Goal: Task Accomplishment & Management: Manage account settings

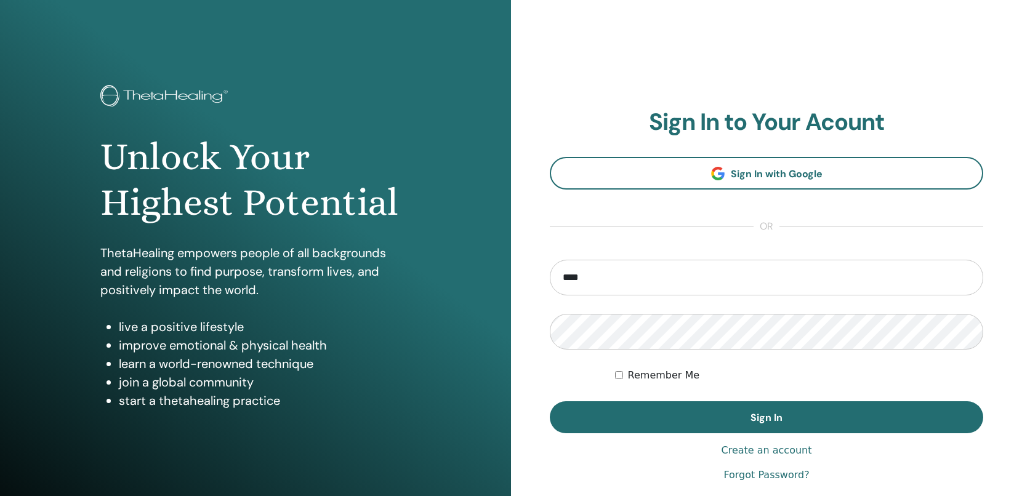
type input "**********"
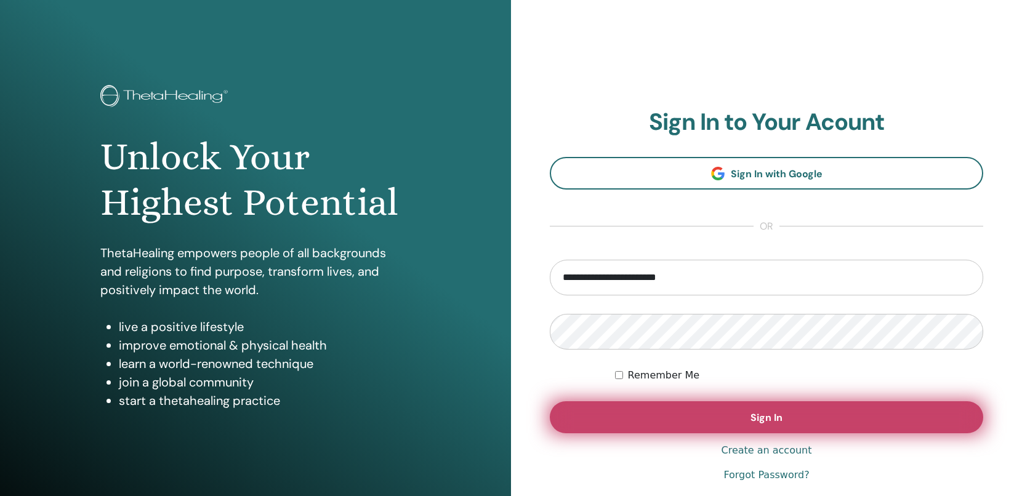
click at [622, 415] on button "Sign In" at bounding box center [766, 417] width 433 height 32
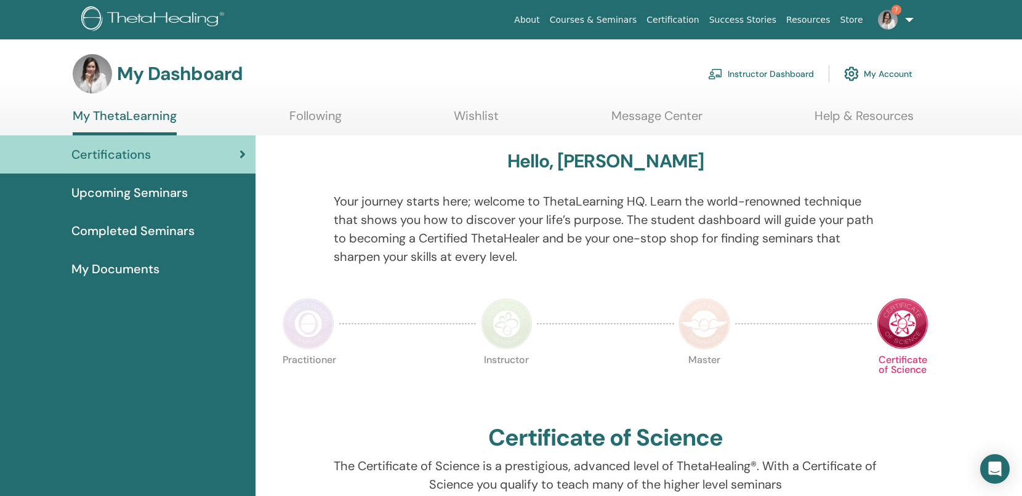
click at [783, 76] on link "Instructor Dashboard" at bounding box center [761, 73] width 106 height 27
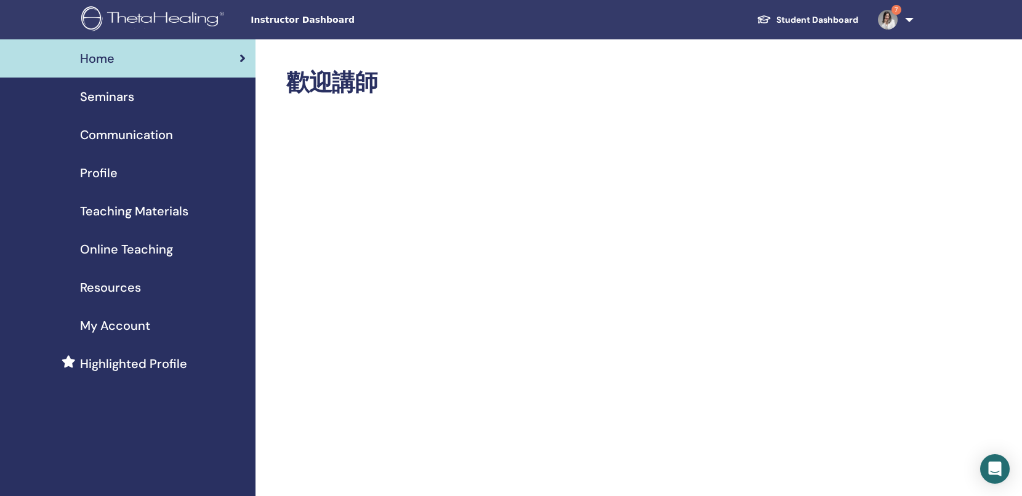
click at [108, 178] on span "Profile" at bounding box center [99, 173] width 38 height 18
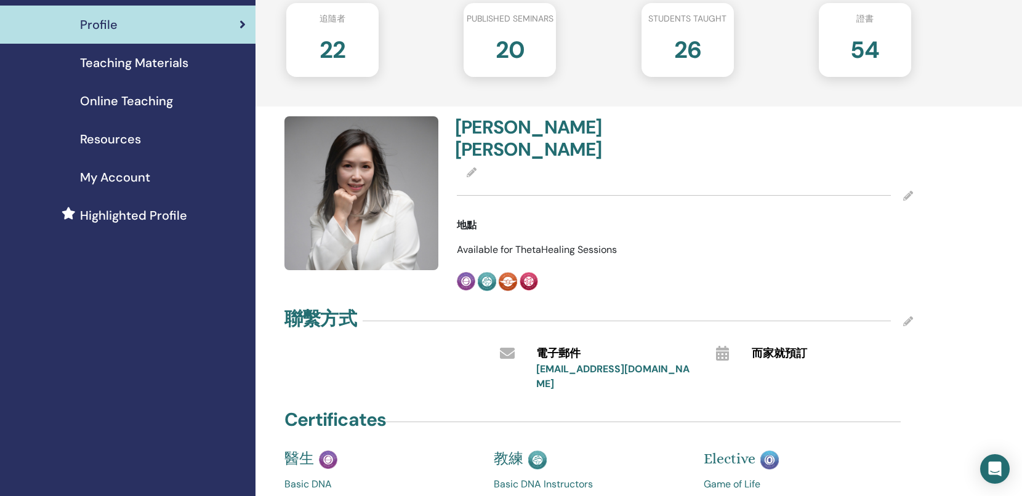
scroll to position [166, 0]
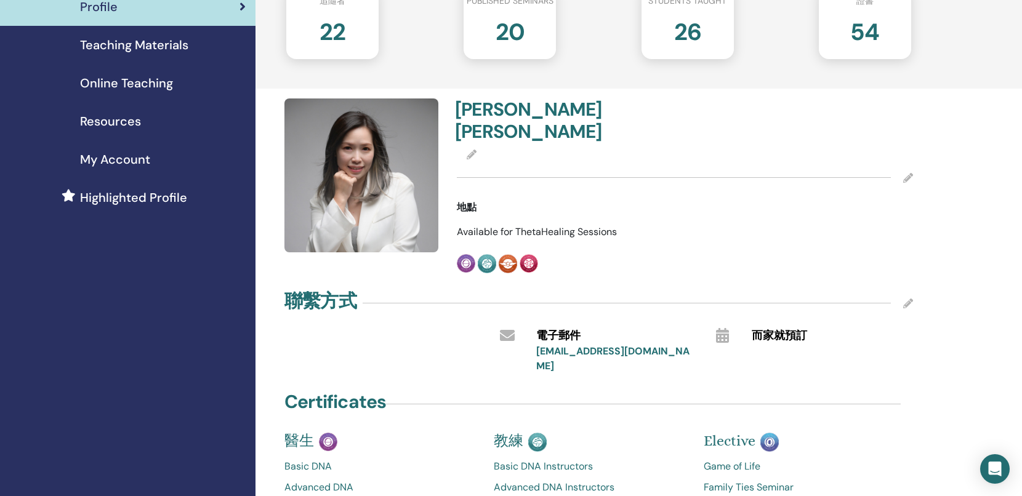
click at [905, 173] on icon at bounding box center [908, 178] width 10 height 10
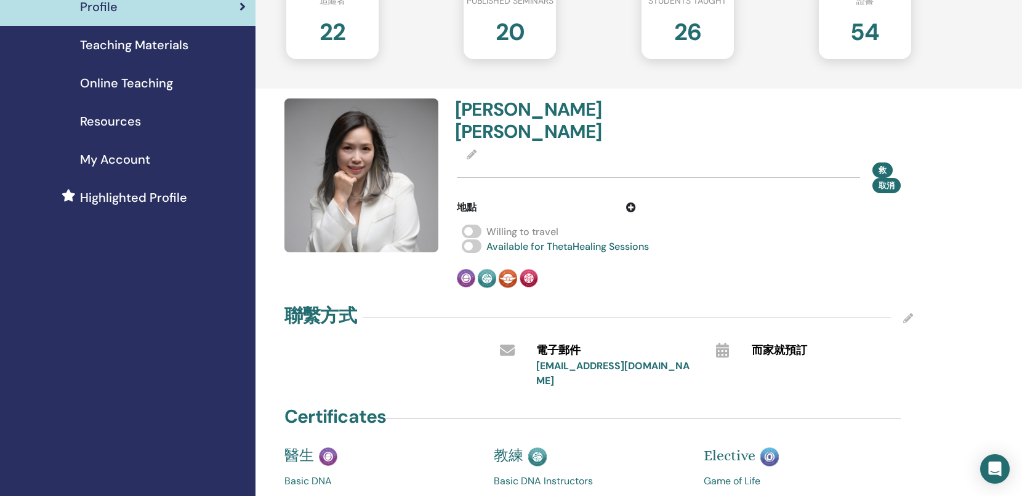
click at [364, 229] on img at bounding box center [361, 175] width 154 height 154
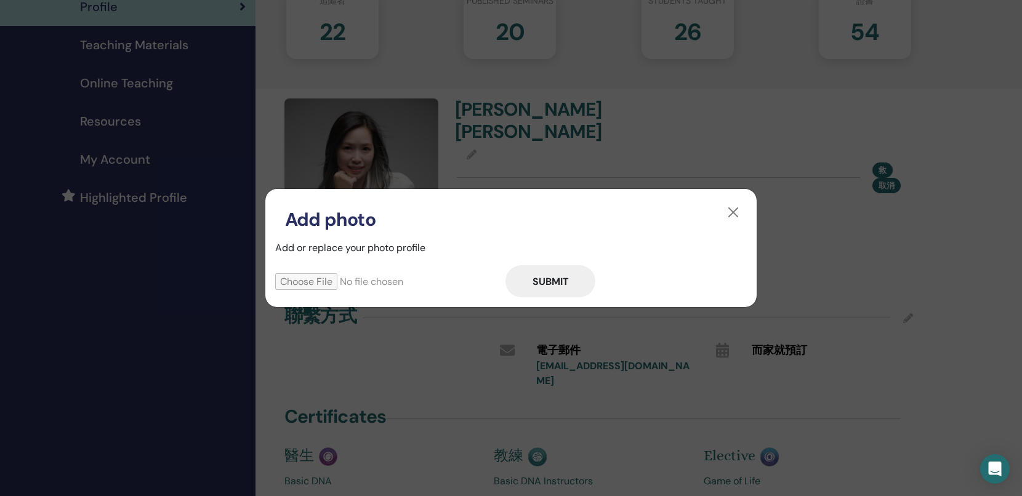
click at [315, 279] on input "file" at bounding box center [390, 281] width 230 height 17
type input "**********"
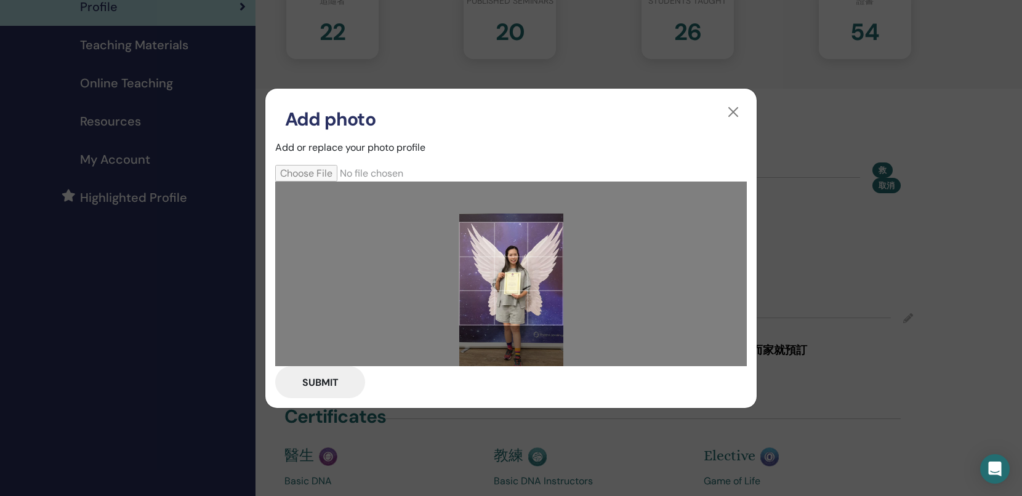
drag, startPoint x: 539, startPoint y: 302, endPoint x: 540, endPoint y: 334, distance: 32.0
click at [540, 334] on div at bounding box center [511, 274] width 472 height 185
click at [331, 377] on button "Submit" at bounding box center [320, 382] width 90 height 32
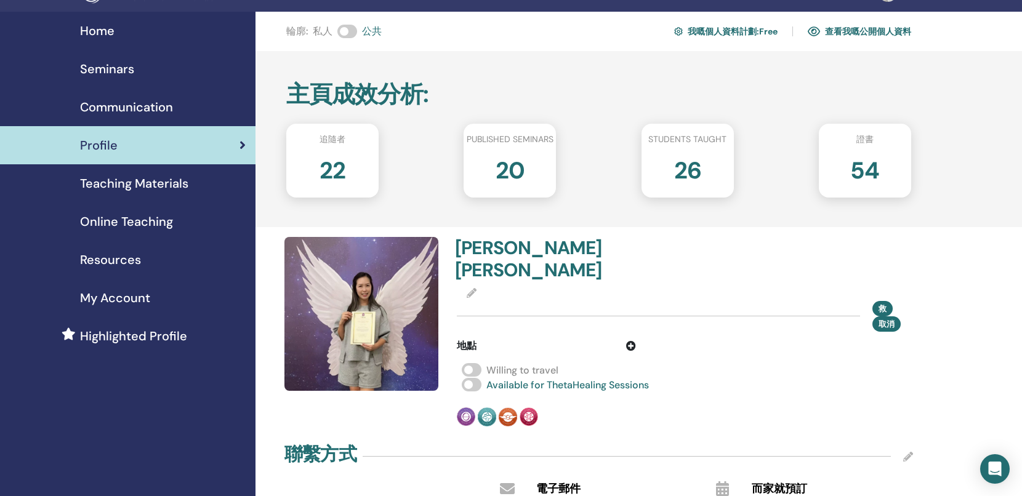
scroll to position [0, 0]
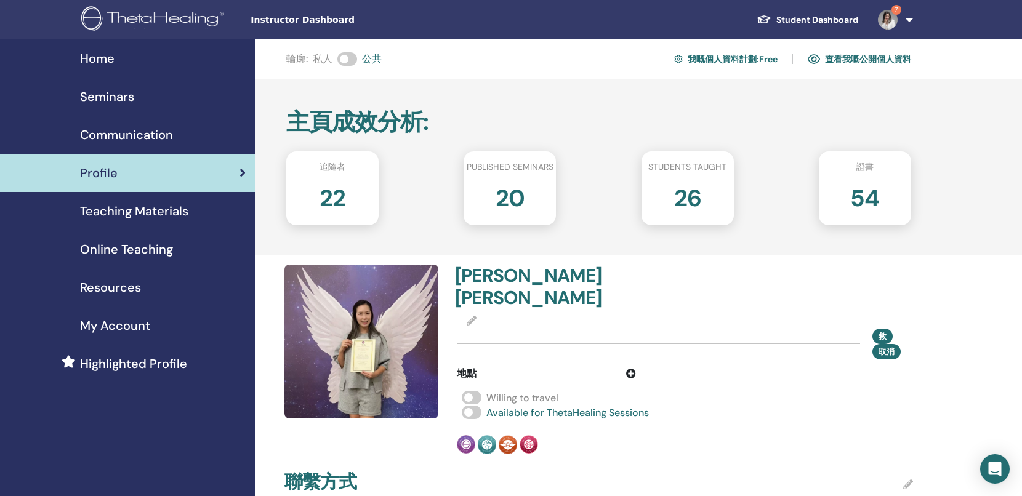
click at [191, 63] on div "Home" at bounding box center [128, 58] width 236 height 18
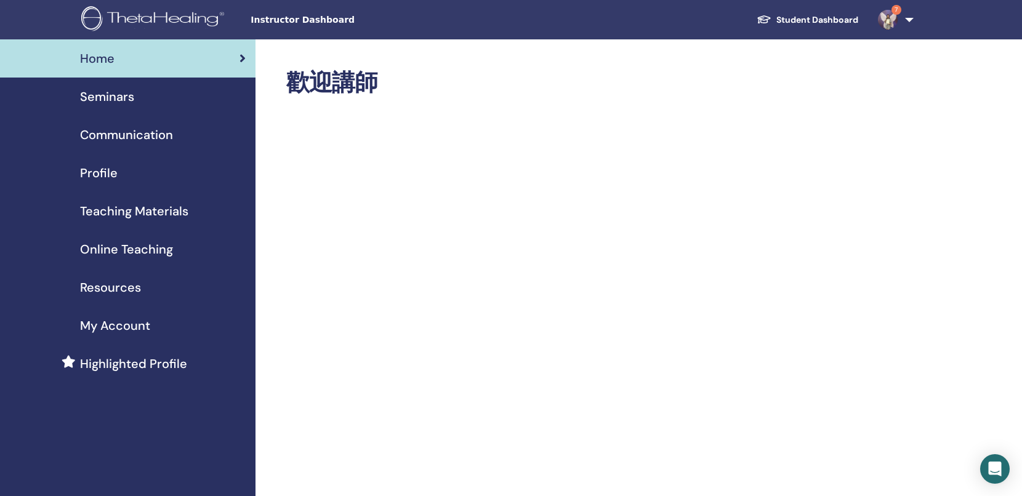
click at [140, 98] on div "Seminars" at bounding box center [128, 96] width 236 height 18
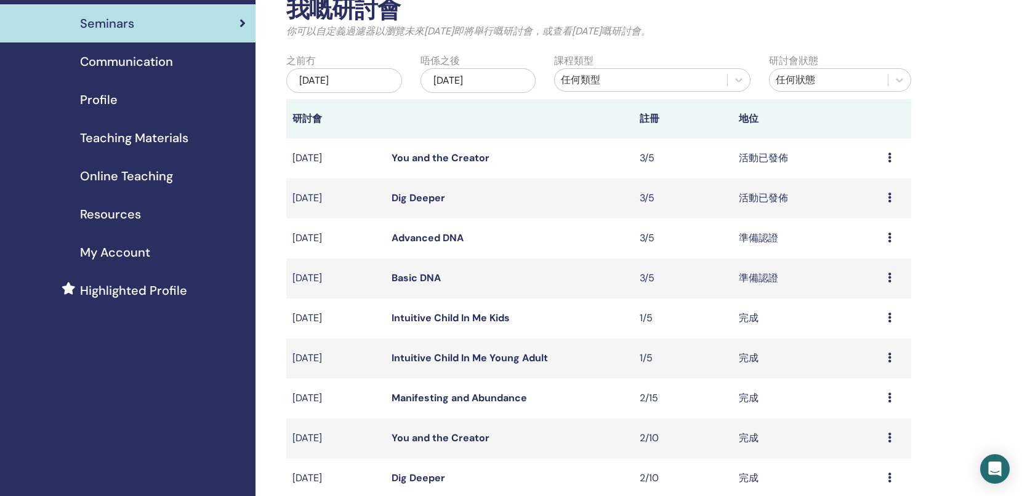
scroll to position [75, 0]
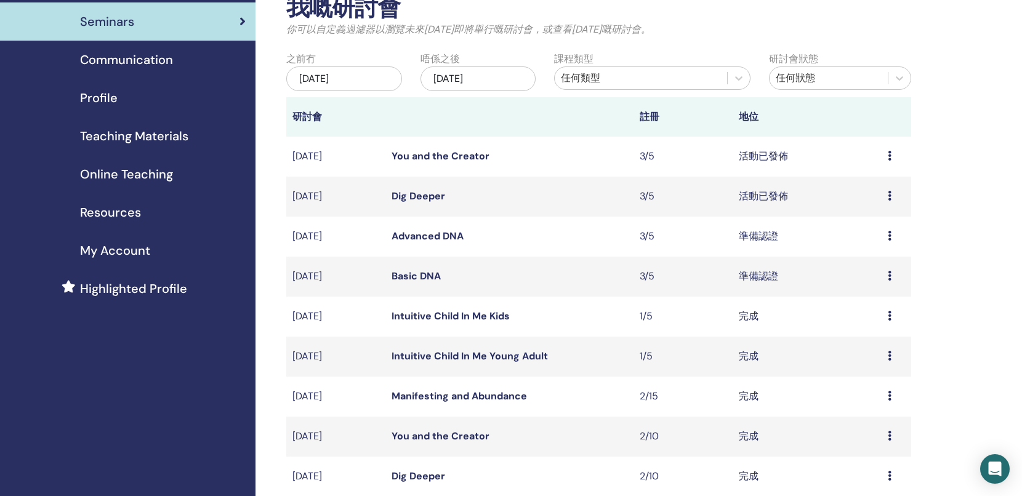
click at [155, 59] on span "Communication" at bounding box center [126, 59] width 93 height 18
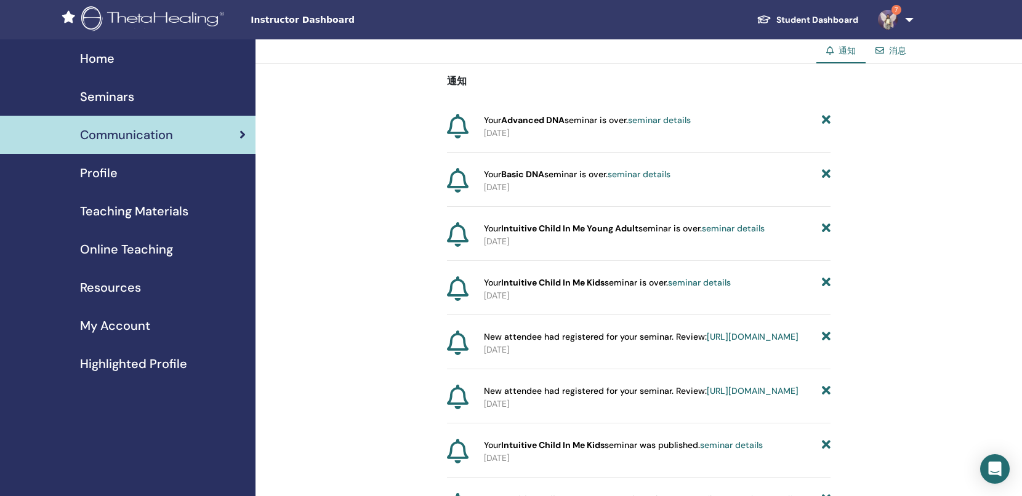
click at [116, 55] on div "Home" at bounding box center [128, 58] width 236 height 18
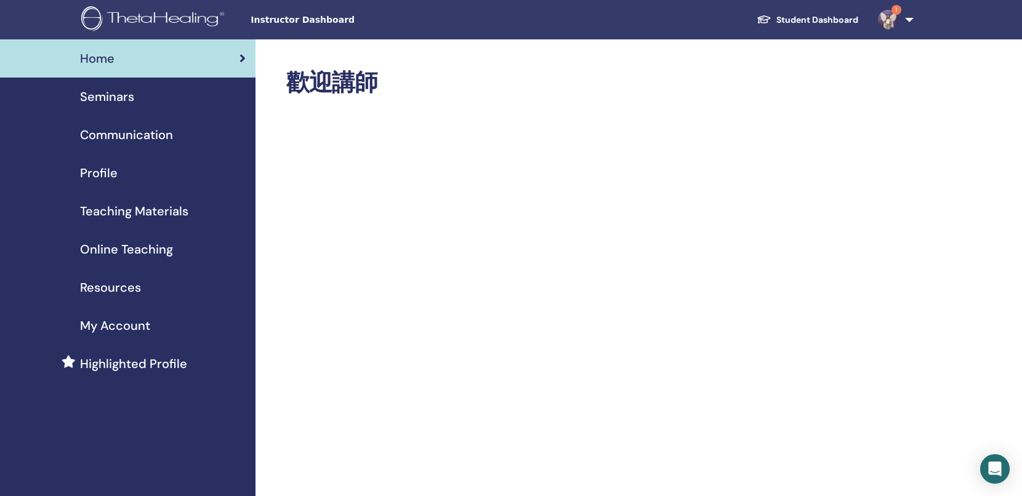
click at [84, 63] on span "Home" at bounding box center [97, 58] width 34 height 18
click at [148, 106] on link "Seminars" at bounding box center [127, 97] width 255 height 38
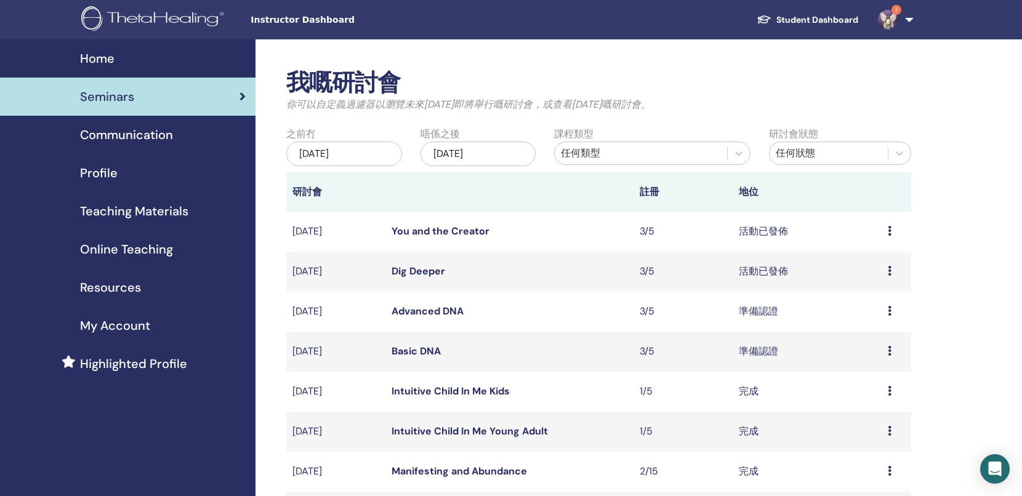
click at [189, 134] on div "Communication" at bounding box center [128, 135] width 236 height 18
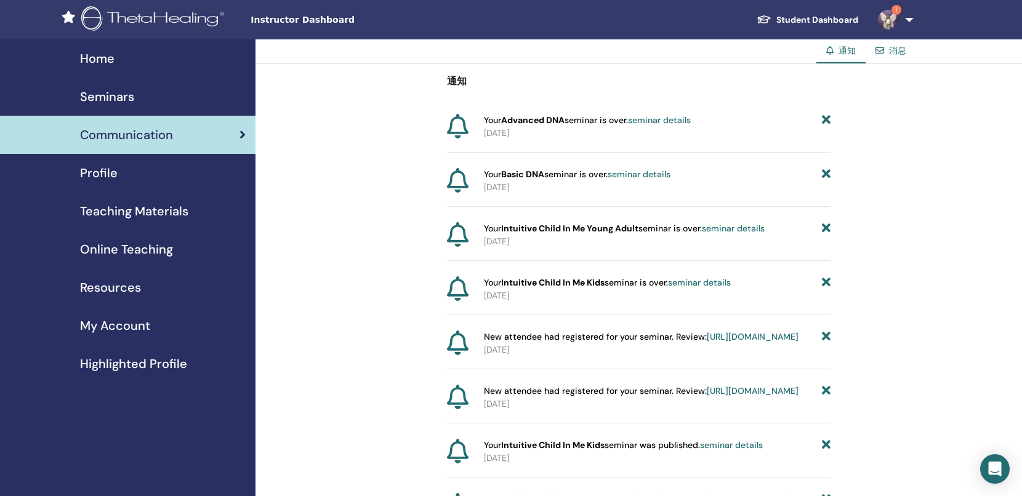
click at [128, 166] on div "Profile" at bounding box center [128, 173] width 236 height 18
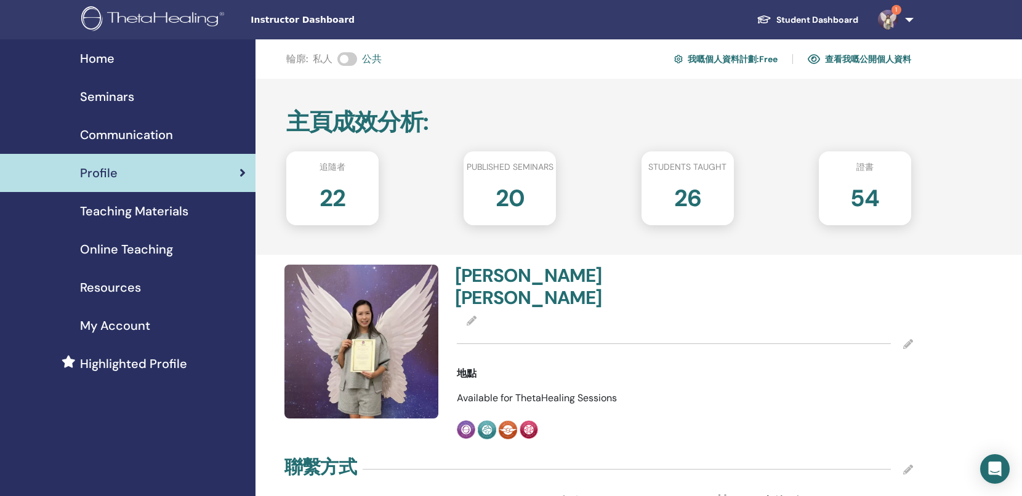
click at [886, 16] on img at bounding box center [888, 20] width 20 height 20
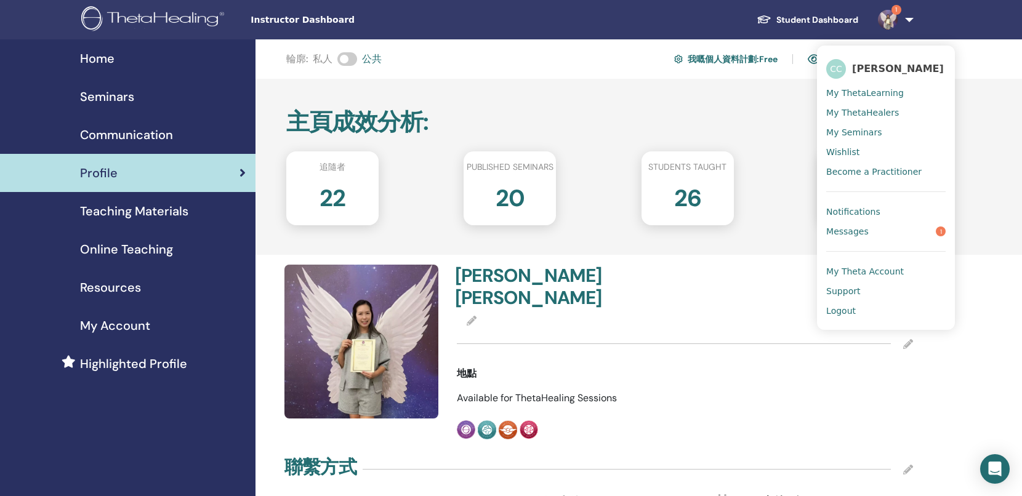
click at [866, 238] on link "Messages 1" at bounding box center [885, 232] width 119 height 20
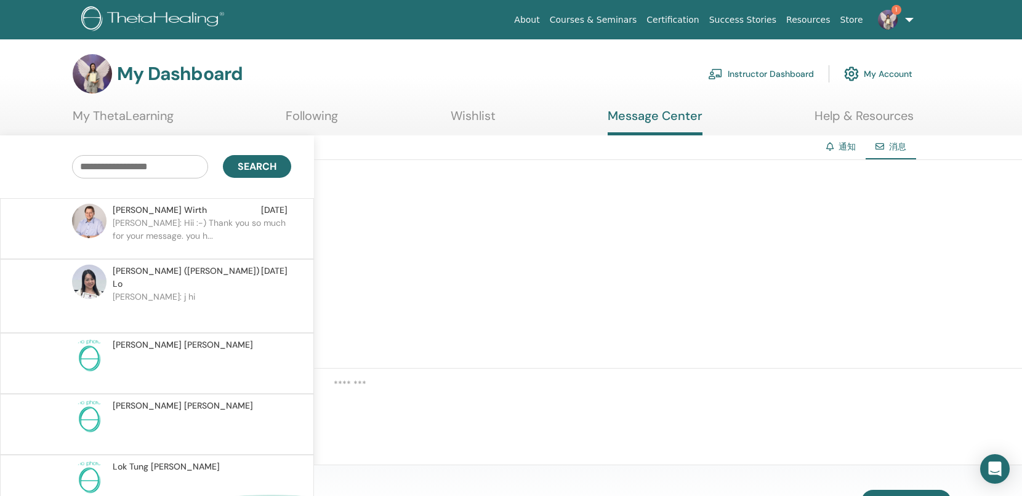
click at [261, 228] on p "[PERSON_NAME]: Hii :-) Thank you so much for your message. you h..." at bounding box center [202, 235] width 179 height 37
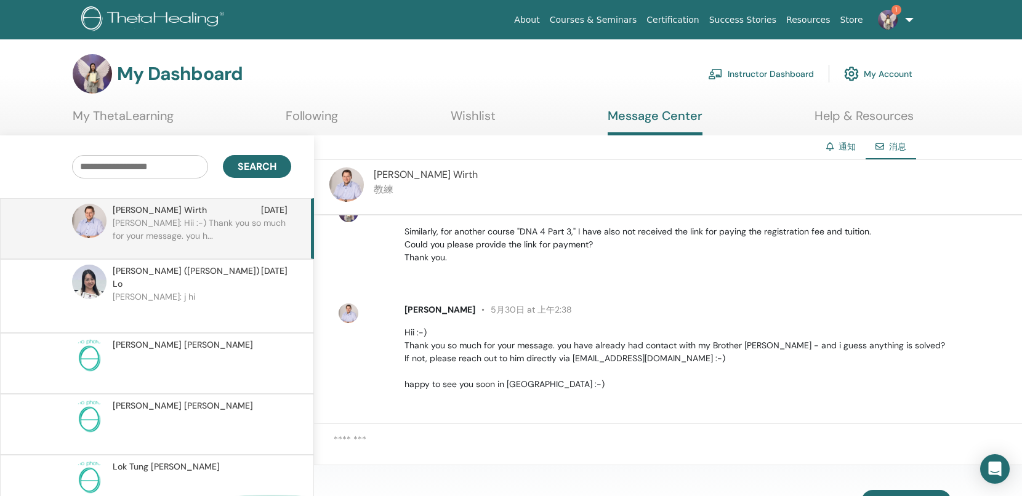
scroll to position [143, 0]
click at [254, 298] on p "[PERSON_NAME]: j hi" at bounding box center [202, 309] width 179 height 37
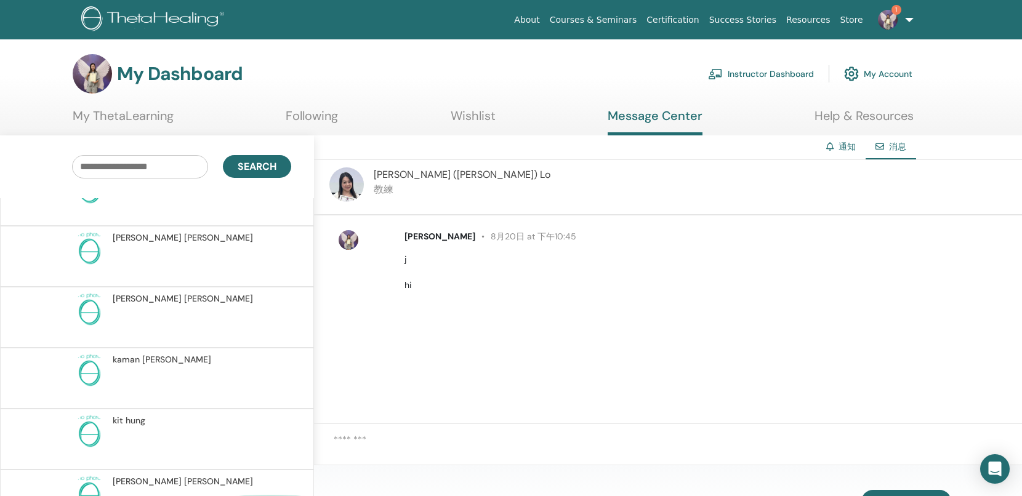
scroll to position [454, 0]
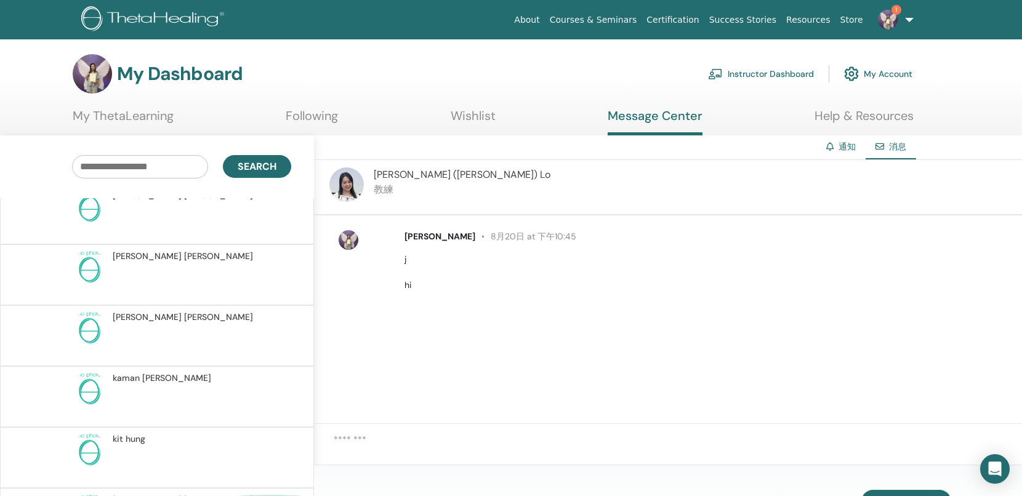
click at [854, 23] on link "Store" at bounding box center [851, 20] width 33 height 23
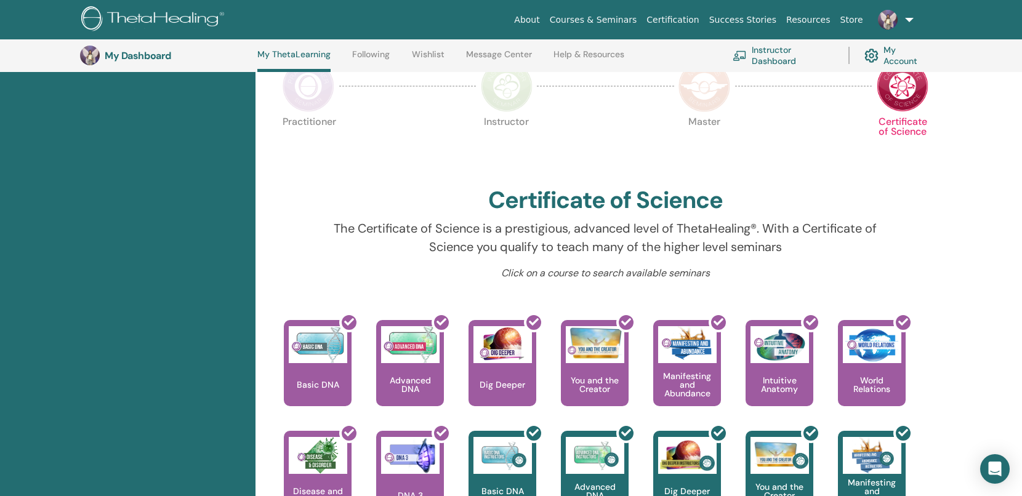
scroll to position [267, 0]
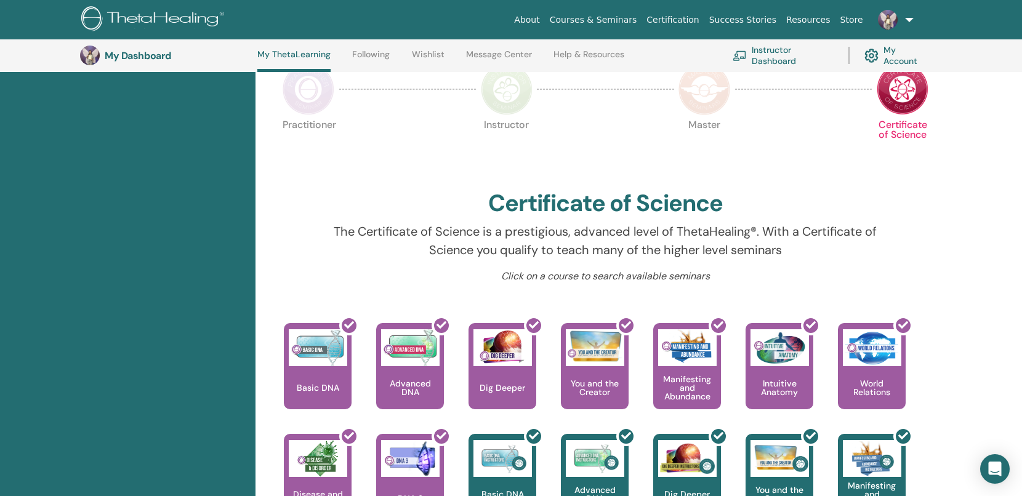
click at [709, 92] on img at bounding box center [704, 89] width 52 height 52
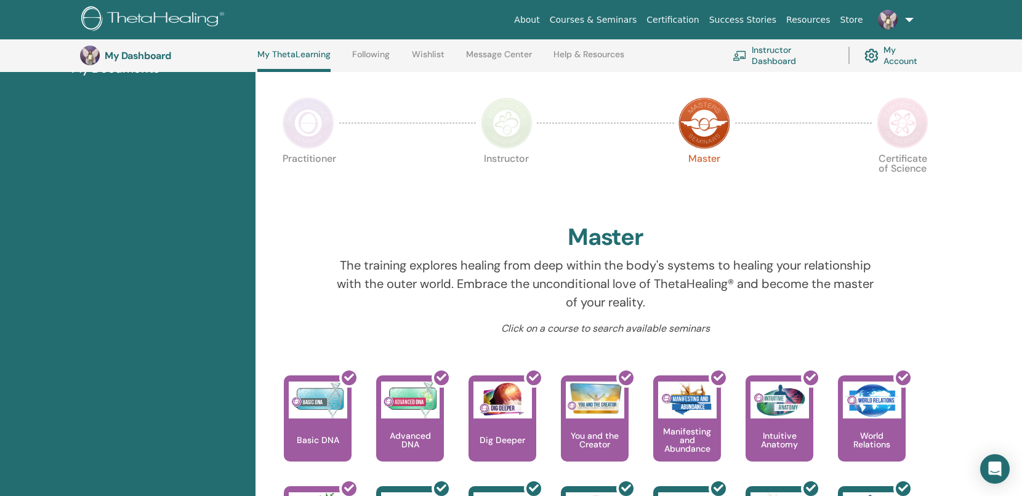
scroll to position [225, 0]
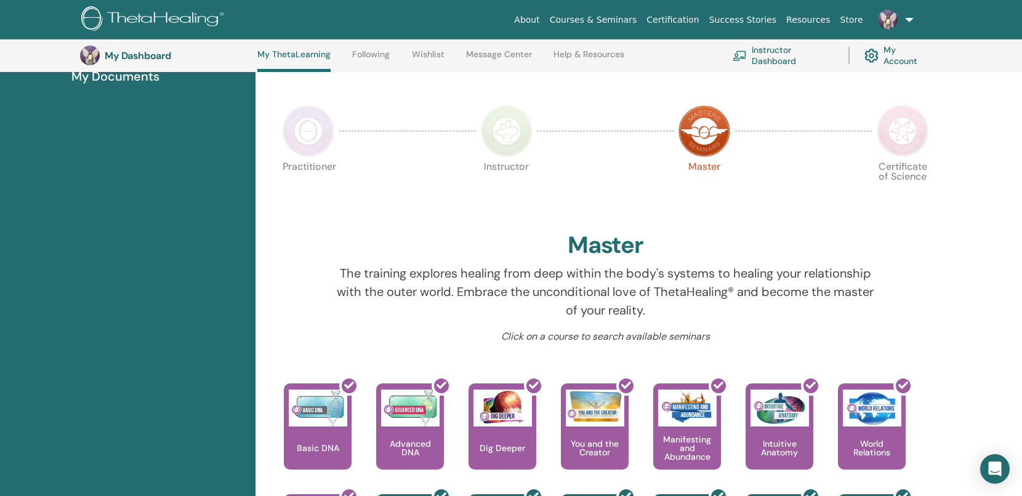
click at [509, 143] on img at bounding box center [507, 131] width 52 height 52
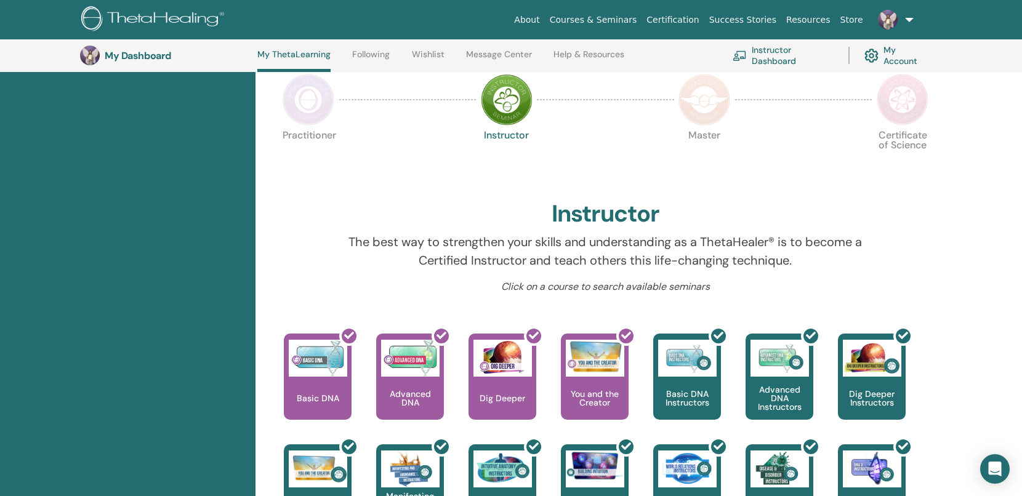
scroll to position [225, 0]
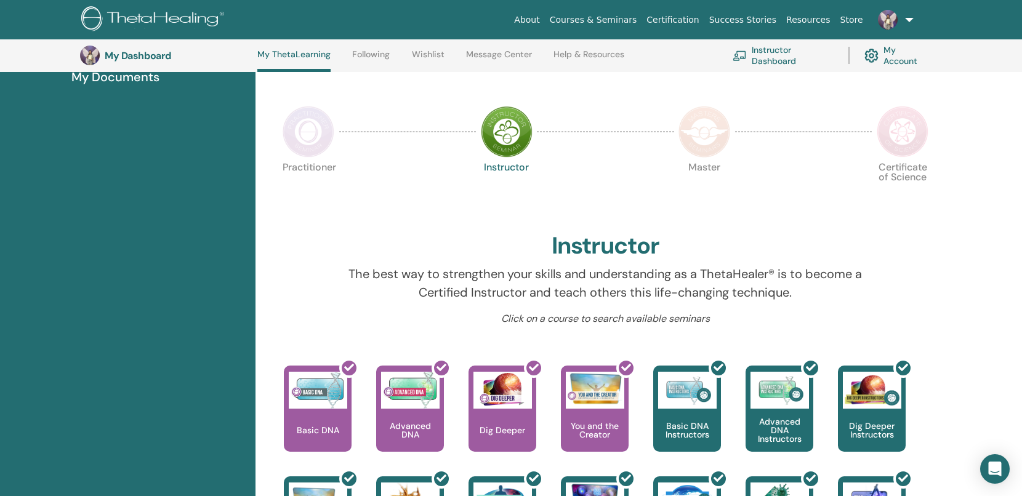
click at [303, 139] on img at bounding box center [309, 132] width 52 height 52
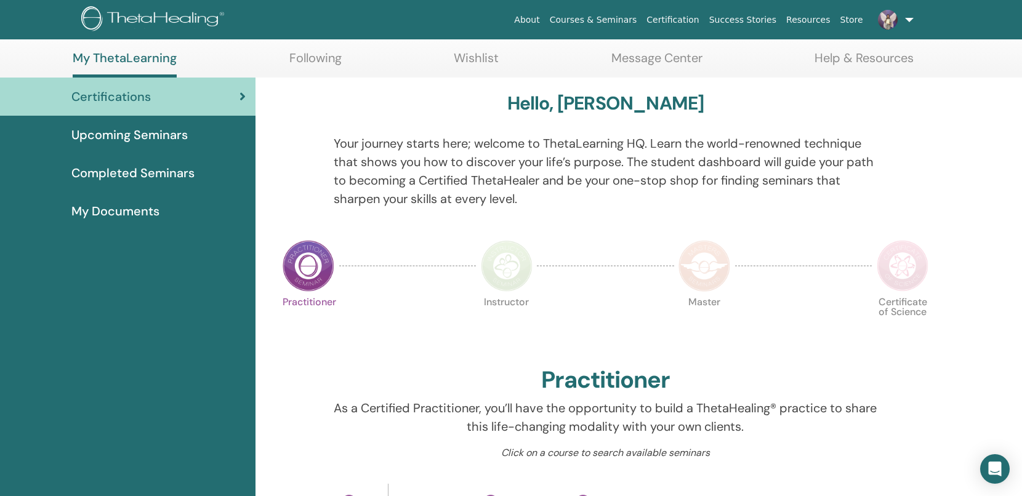
scroll to position [65, 0]
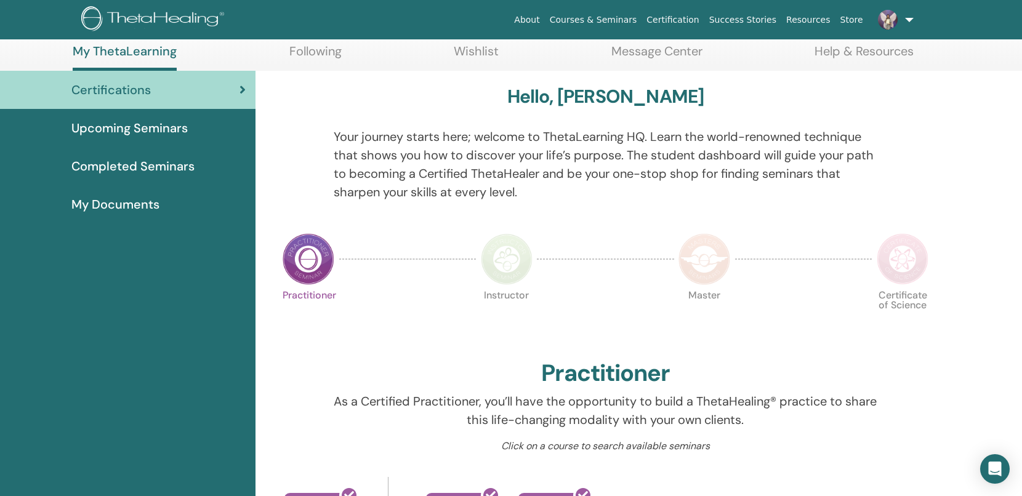
click at [318, 54] on link "Following" at bounding box center [315, 56] width 52 height 24
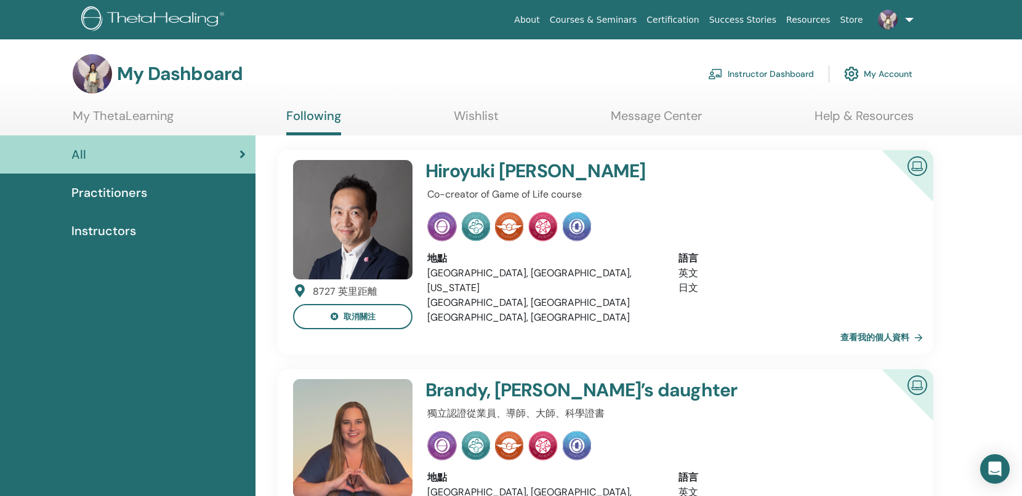
click at [480, 115] on link "Wishlist" at bounding box center [476, 120] width 45 height 24
click at [481, 116] on link "Wishlist" at bounding box center [476, 120] width 45 height 24
click at [482, 108] on link "Wishlist" at bounding box center [476, 120] width 45 height 24
click at [475, 114] on link "Wishlist" at bounding box center [476, 120] width 45 height 24
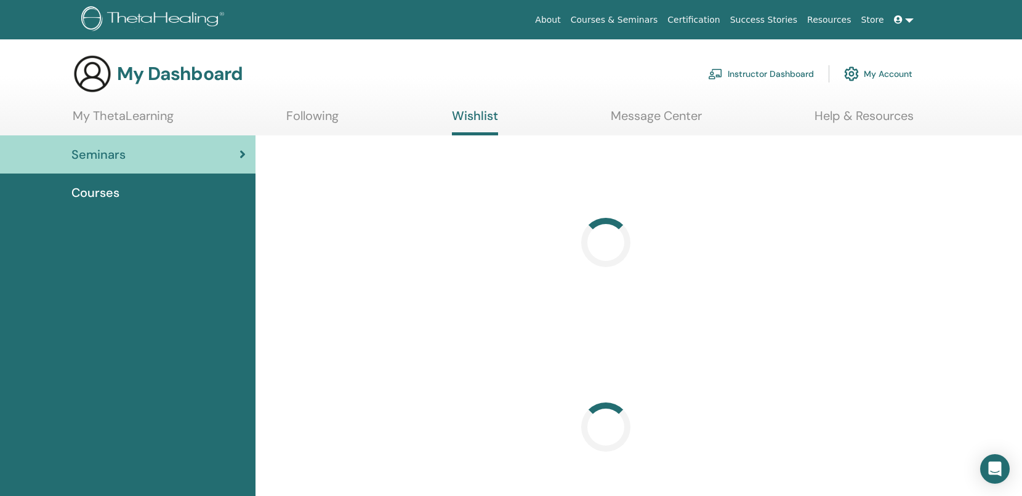
click at [475, 114] on link "Wishlist" at bounding box center [475, 121] width 46 height 27
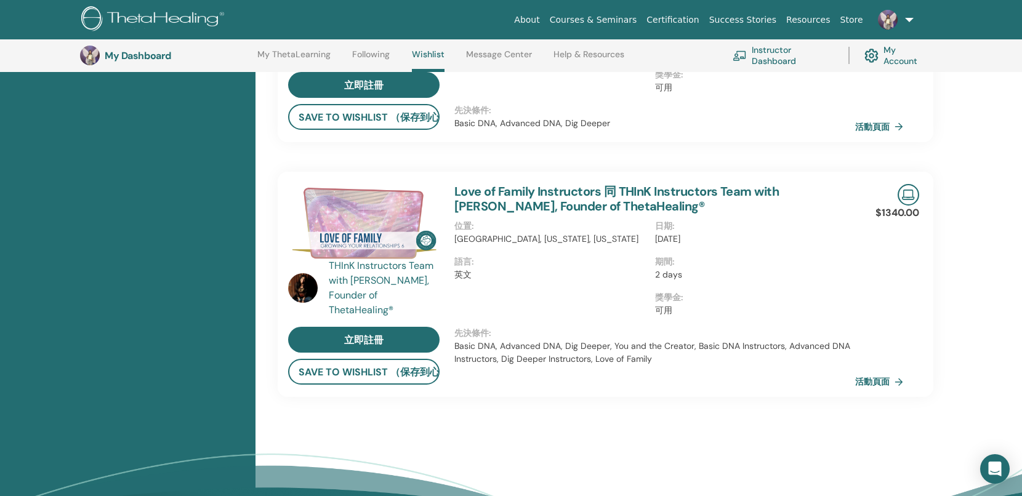
scroll to position [734, 0]
click at [513, 52] on link "Message Center" at bounding box center [499, 59] width 66 height 20
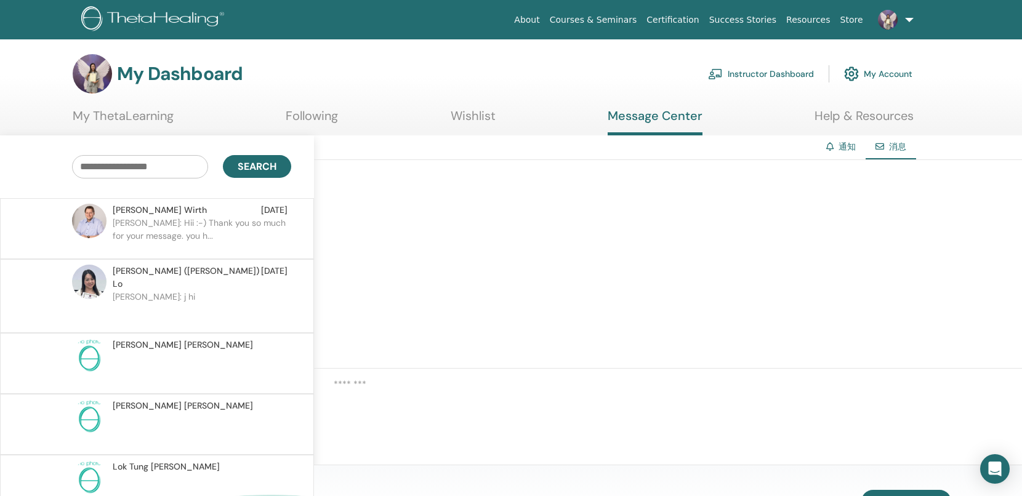
click at [544, 23] on link "About" at bounding box center [526, 20] width 35 height 23
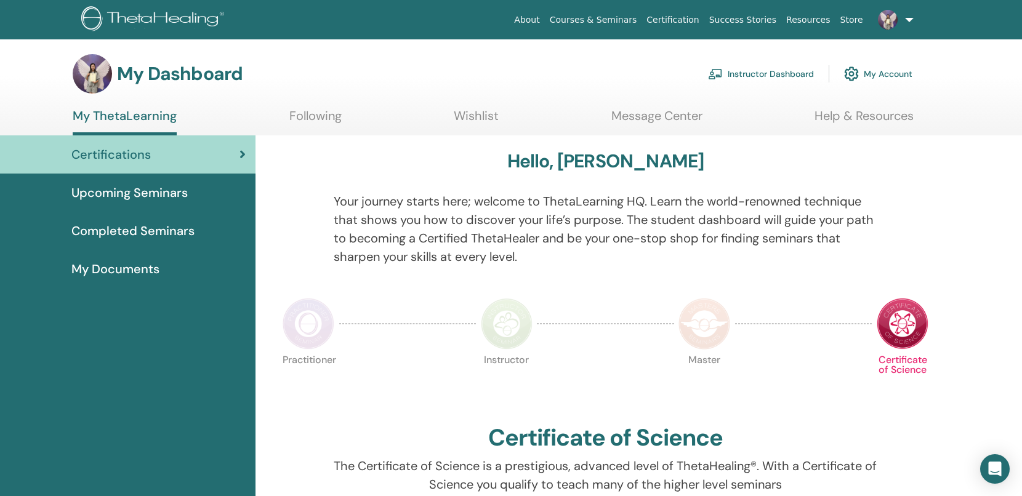
click at [635, 121] on link "Message Center" at bounding box center [656, 120] width 91 height 24
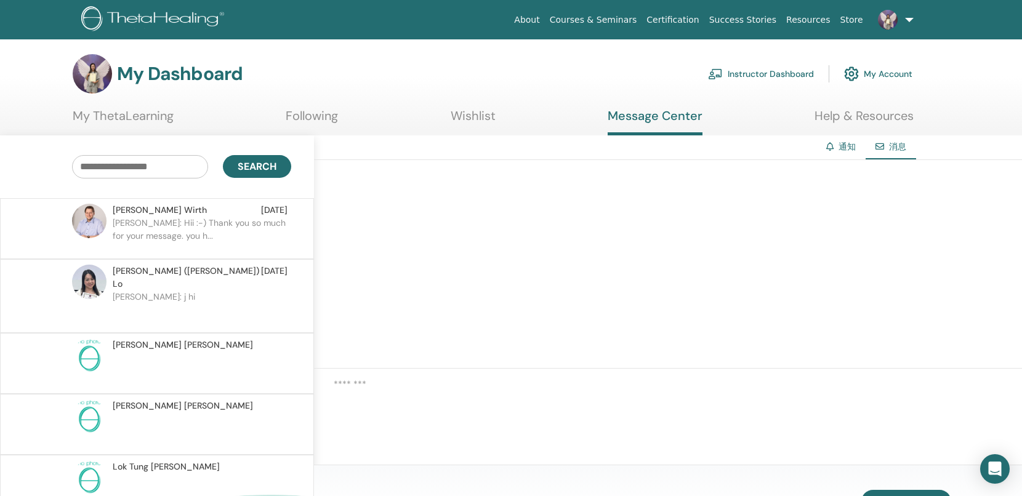
click at [130, 114] on link "My ThetaLearning" at bounding box center [123, 120] width 101 height 24
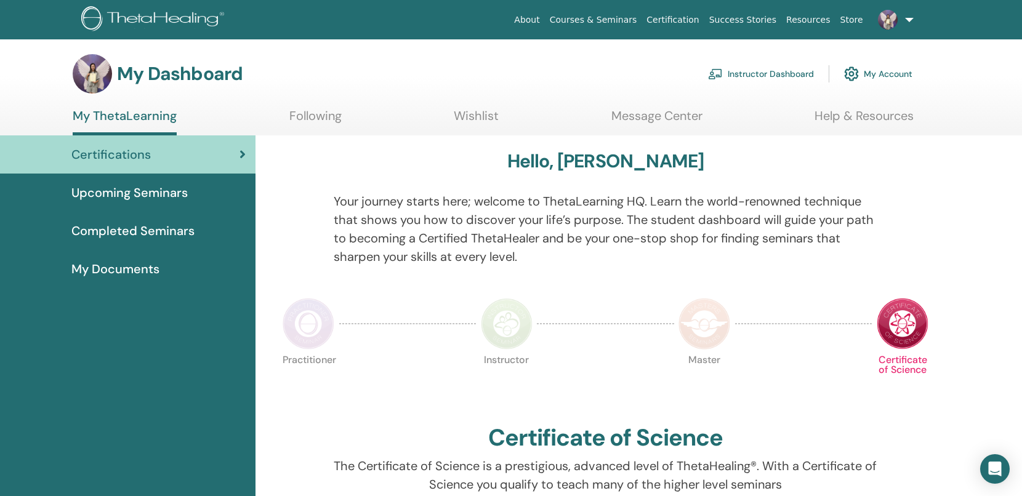
click at [217, 190] on div "Upcoming Seminars" at bounding box center [128, 192] width 236 height 18
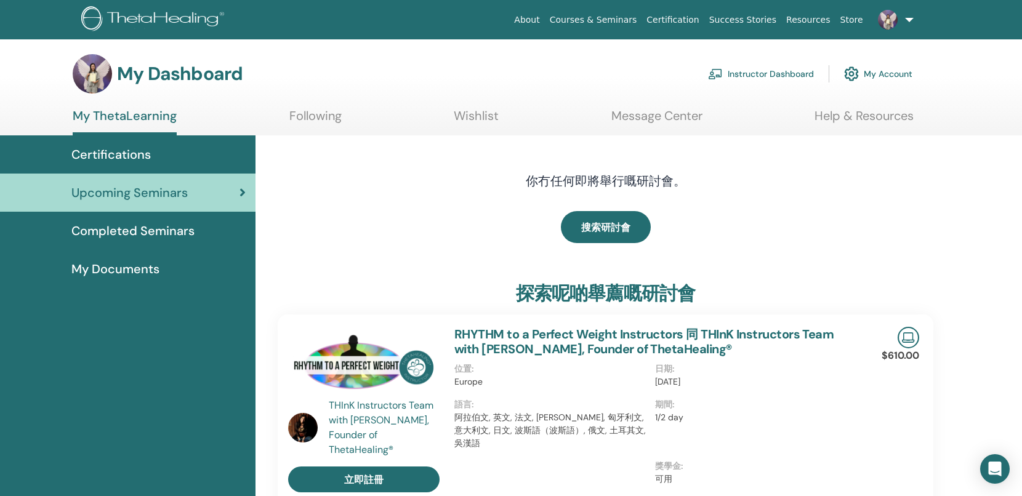
click at [196, 230] on div "Completed Seminars" at bounding box center [128, 231] width 236 height 18
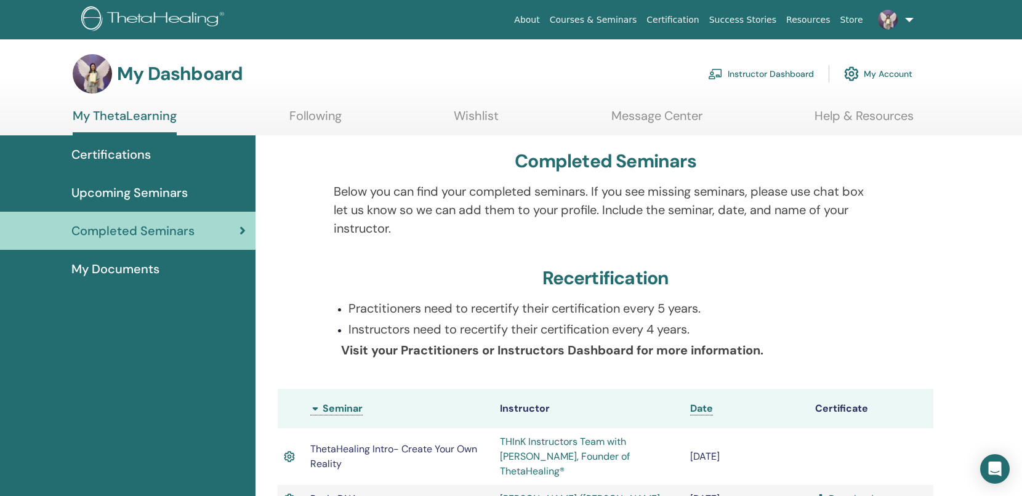
click at [335, 123] on link "Following" at bounding box center [315, 120] width 52 height 24
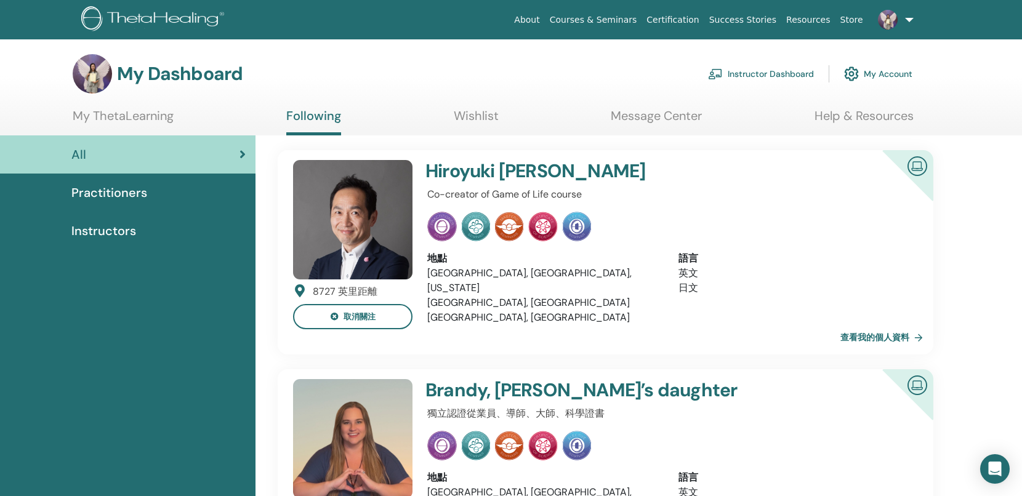
click at [174, 198] on div "Practitioners" at bounding box center [128, 192] width 236 height 18
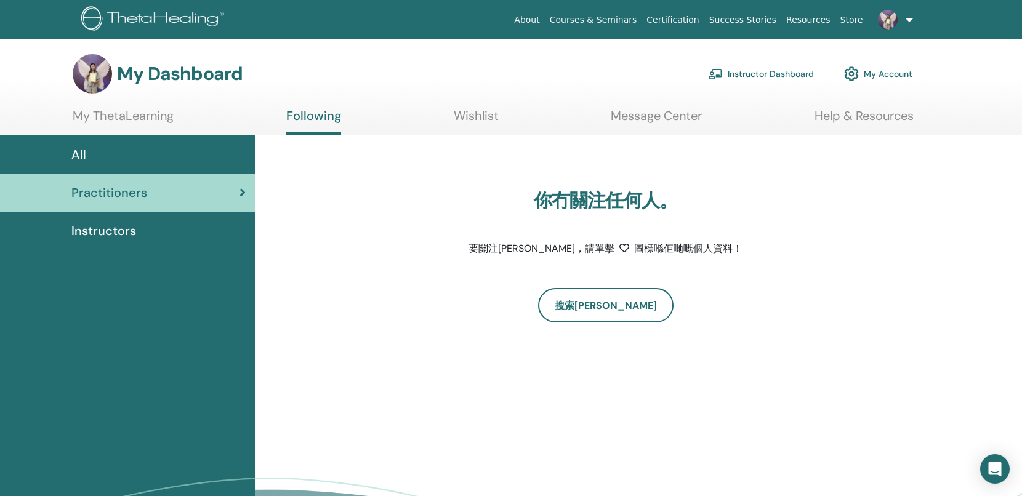
click at [155, 237] on div "Instructors" at bounding box center [128, 231] width 236 height 18
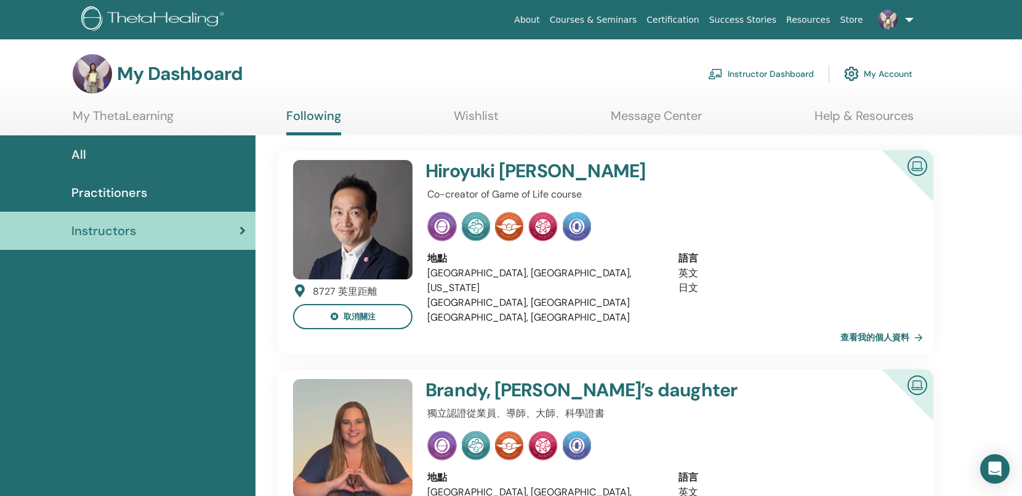
click at [137, 156] on div "All" at bounding box center [128, 154] width 236 height 18
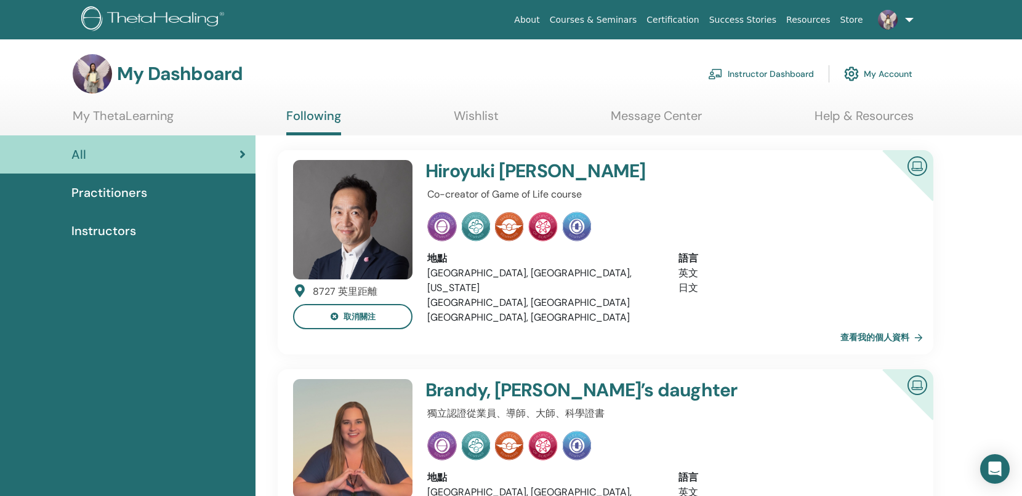
click at [651, 110] on link "Message Center" at bounding box center [656, 120] width 91 height 24
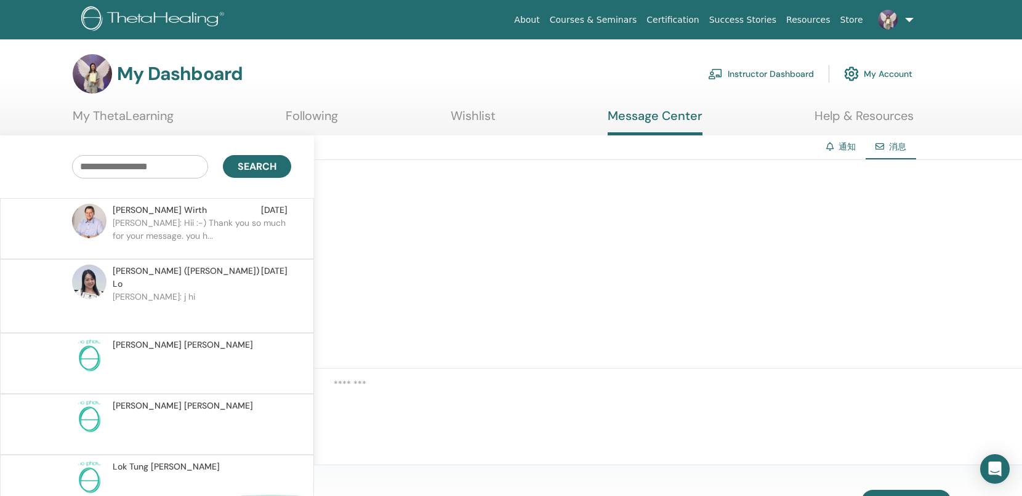
click at [158, 121] on link "My ThetaLearning" at bounding box center [123, 120] width 101 height 24
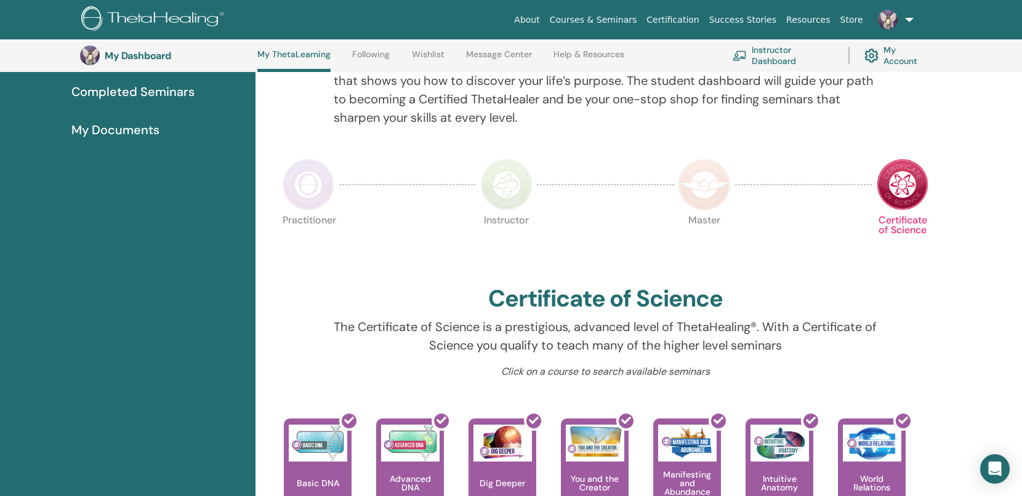
scroll to position [179, 0]
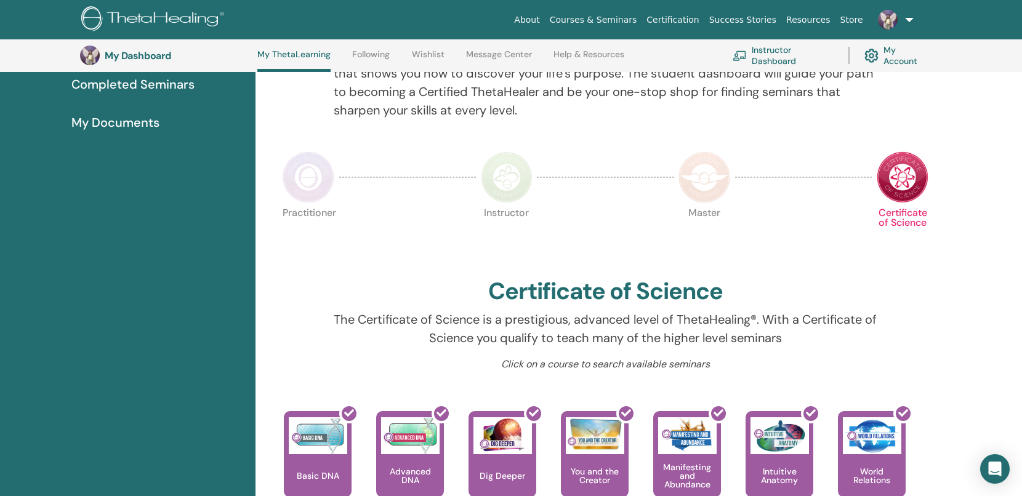
click at [484, 173] on img at bounding box center [507, 177] width 52 height 52
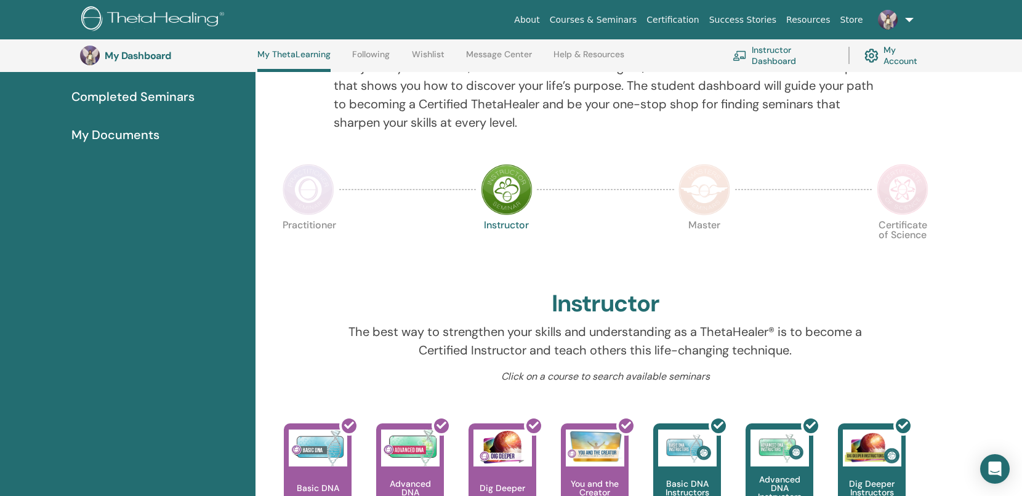
scroll to position [152, 0]
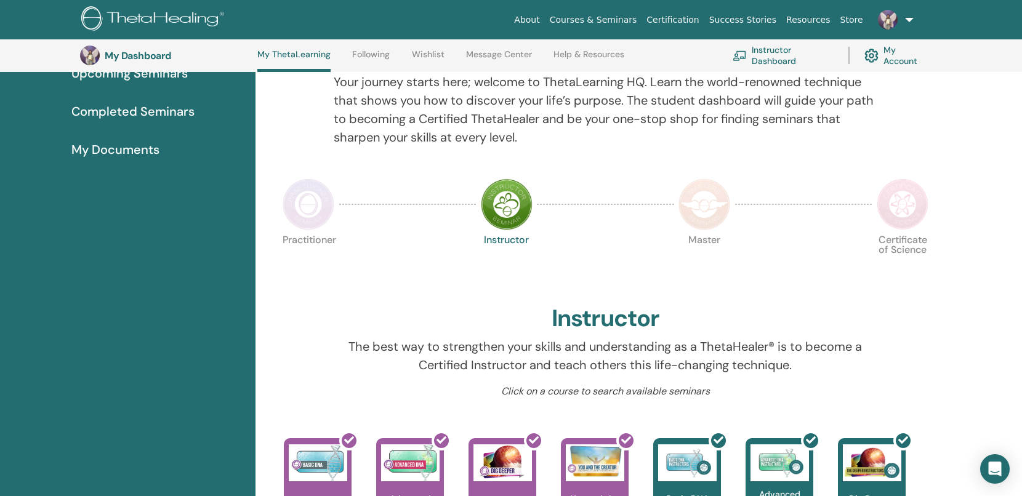
click at [903, 197] on img at bounding box center [903, 205] width 52 height 52
